Goal: Browse casually

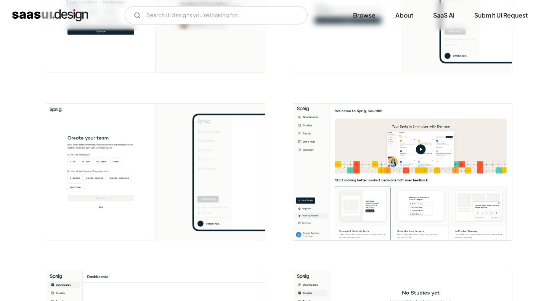
scroll to position [412, 0]
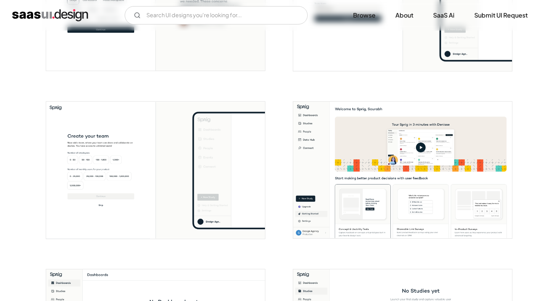
click at [427, 127] on img "open lightbox" at bounding box center [402, 169] width 219 height 137
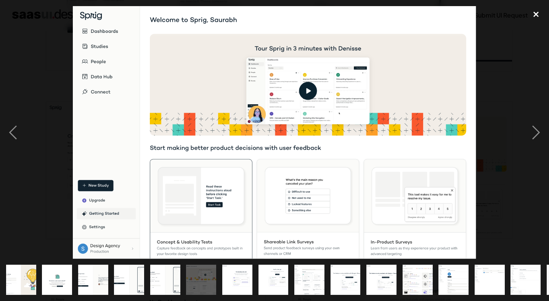
click at [535, 14] on div "close lightbox" at bounding box center [536, 14] width 26 height 17
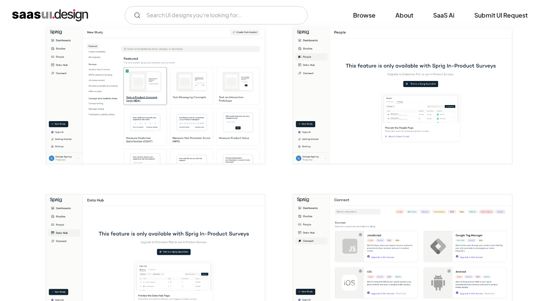
scroll to position [974, 0]
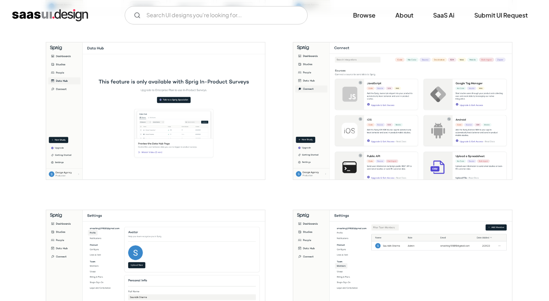
click at [406, 114] on img "open lightbox" at bounding box center [402, 110] width 219 height 137
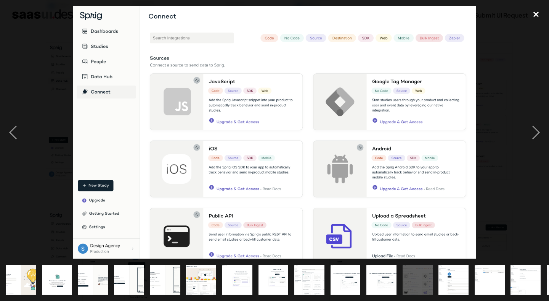
click at [537, 13] on div "close lightbox" at bounding box center [536, 14] width 26 height 17
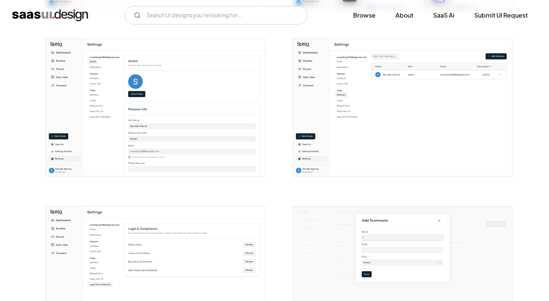
scroll to position [1154, 0]
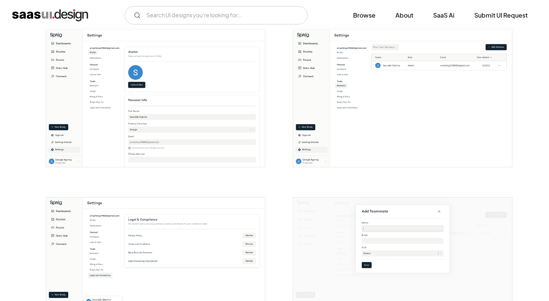
click at [193, 99] on img "open lightbox" at bounding box center [155, 98] width 219 height 137
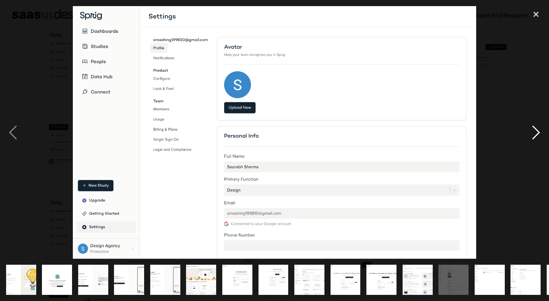
click at [533, 59] on div "next image" at bounding box center [536, 132] width 26 height 253
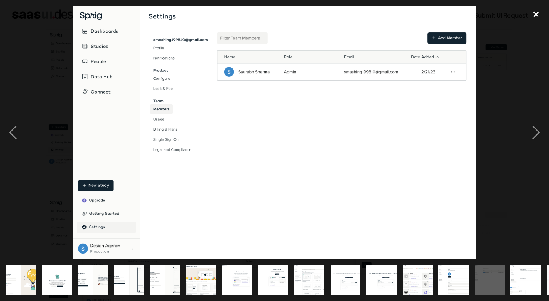
click at [538, 14] on div "close lightbox" at bounding box center [536, 14] width 26 height 17
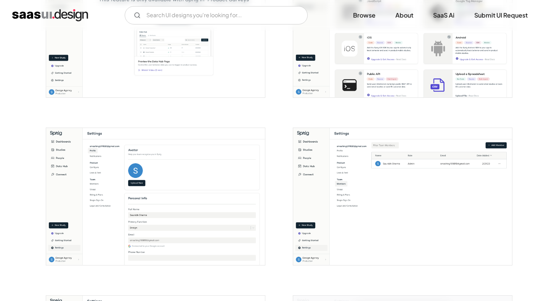
scroll to position [1043, 0]
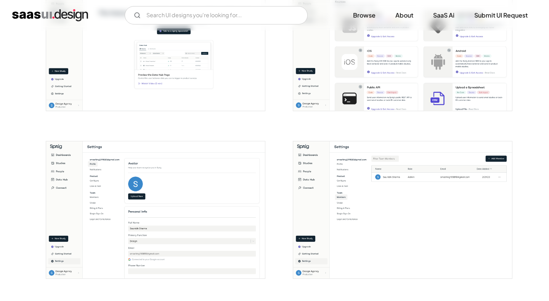
click at [54, 12] on img "home" at bounding box center [50, 15] width 76 height 12
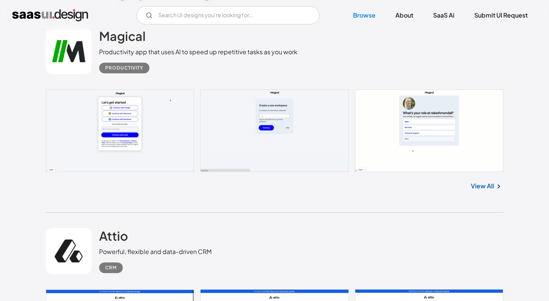
scroll to position [469, 0]
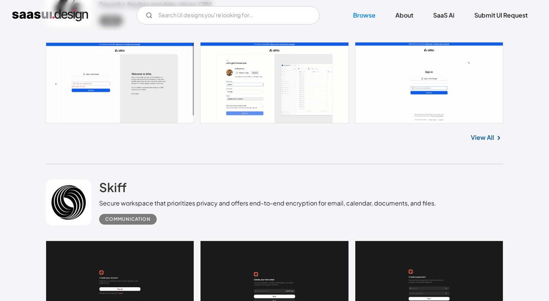
click at [271, 82] on link at bounding box center [275, 83] width 458 height 82
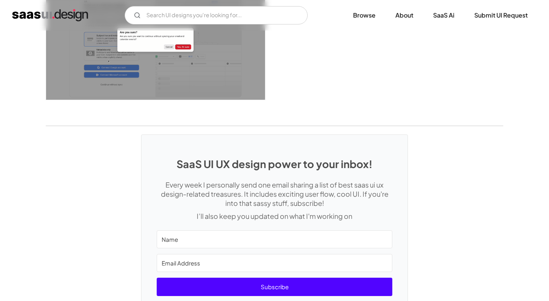
scroll to position [2076, 0]
